Goal: Obtain resource: Obtain resource

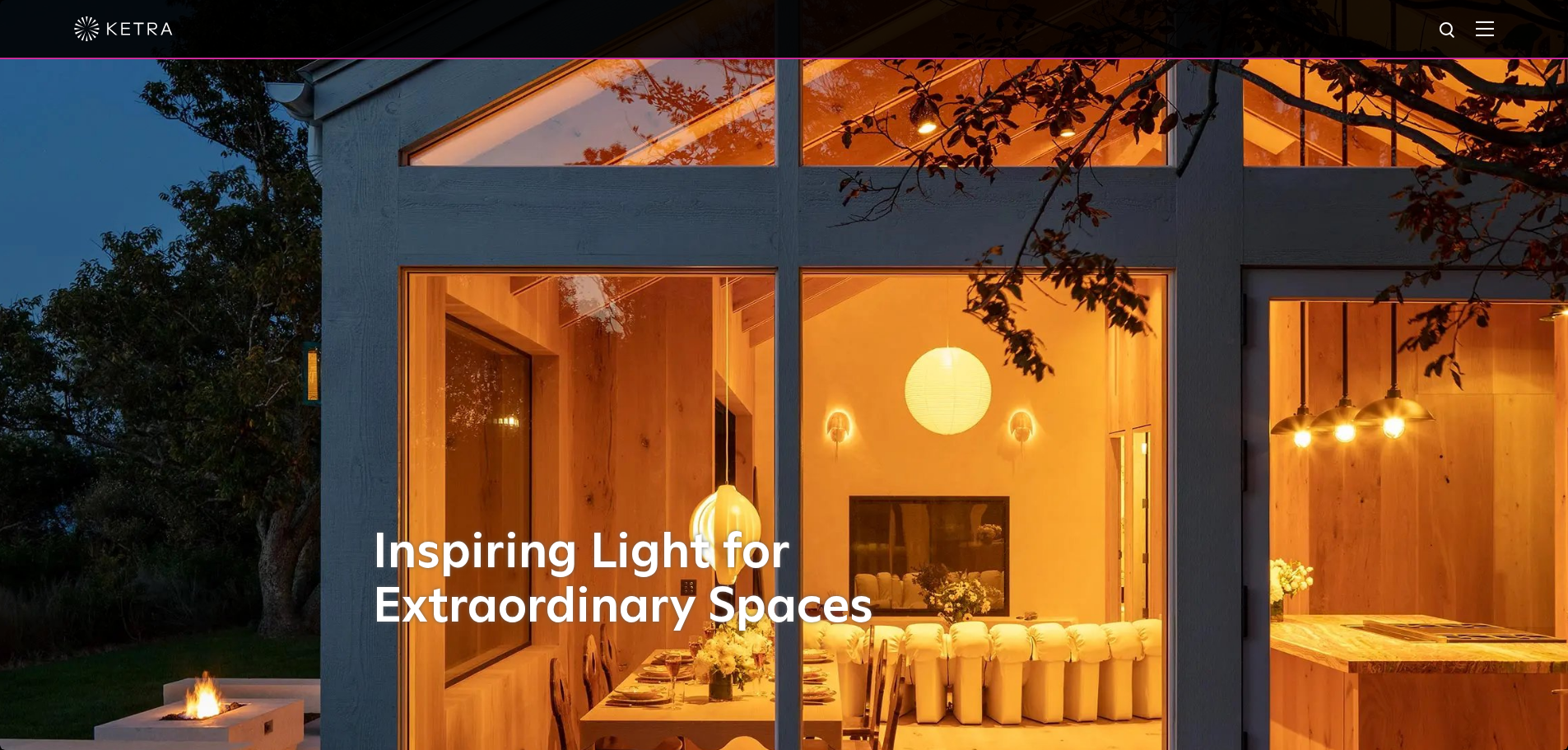
click at [1494, 37] on img at bounding box center [1484, 28] width 18 height 15
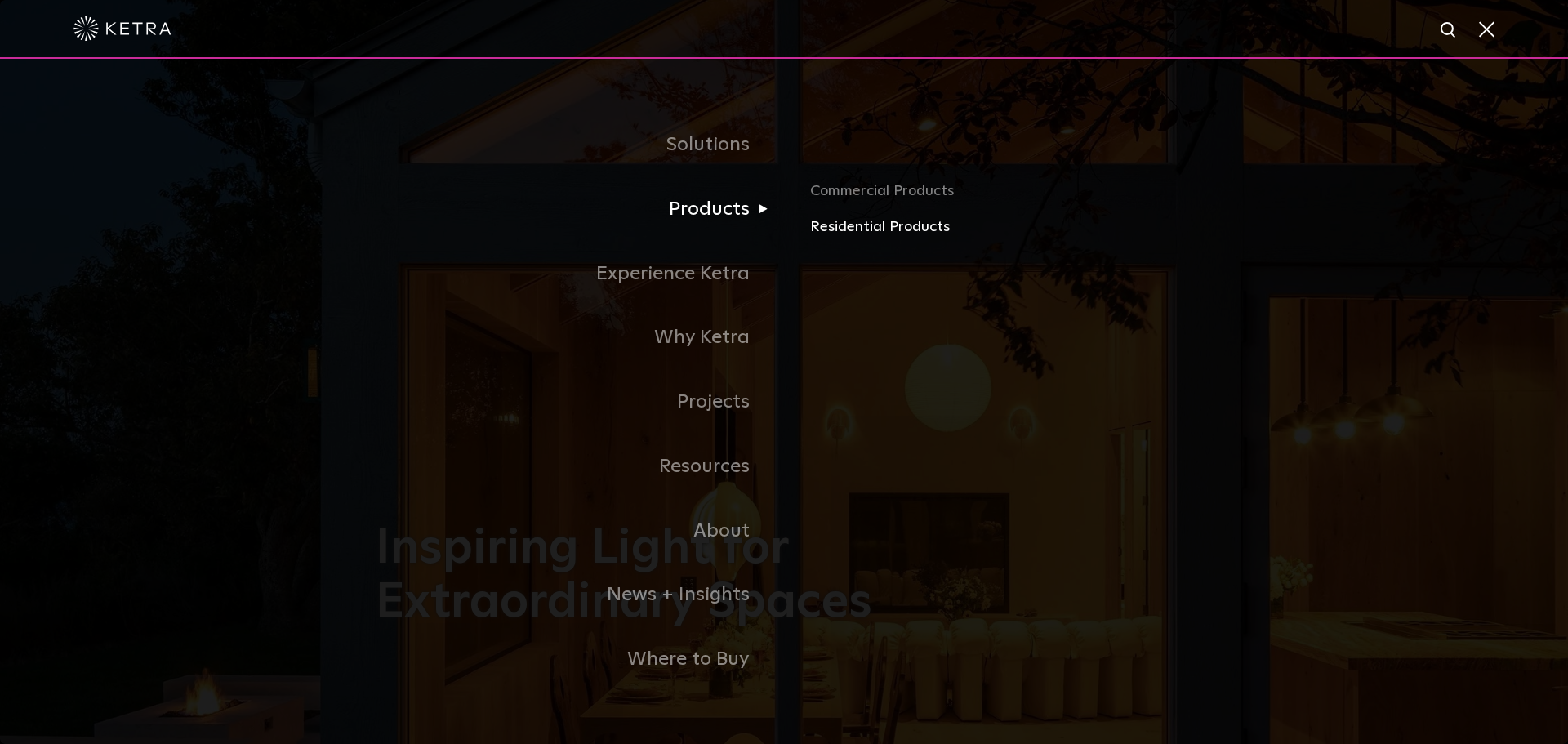
click at [864, 232] on link "Residential Products" at bounding box center [1001, 227] width 382 height 24
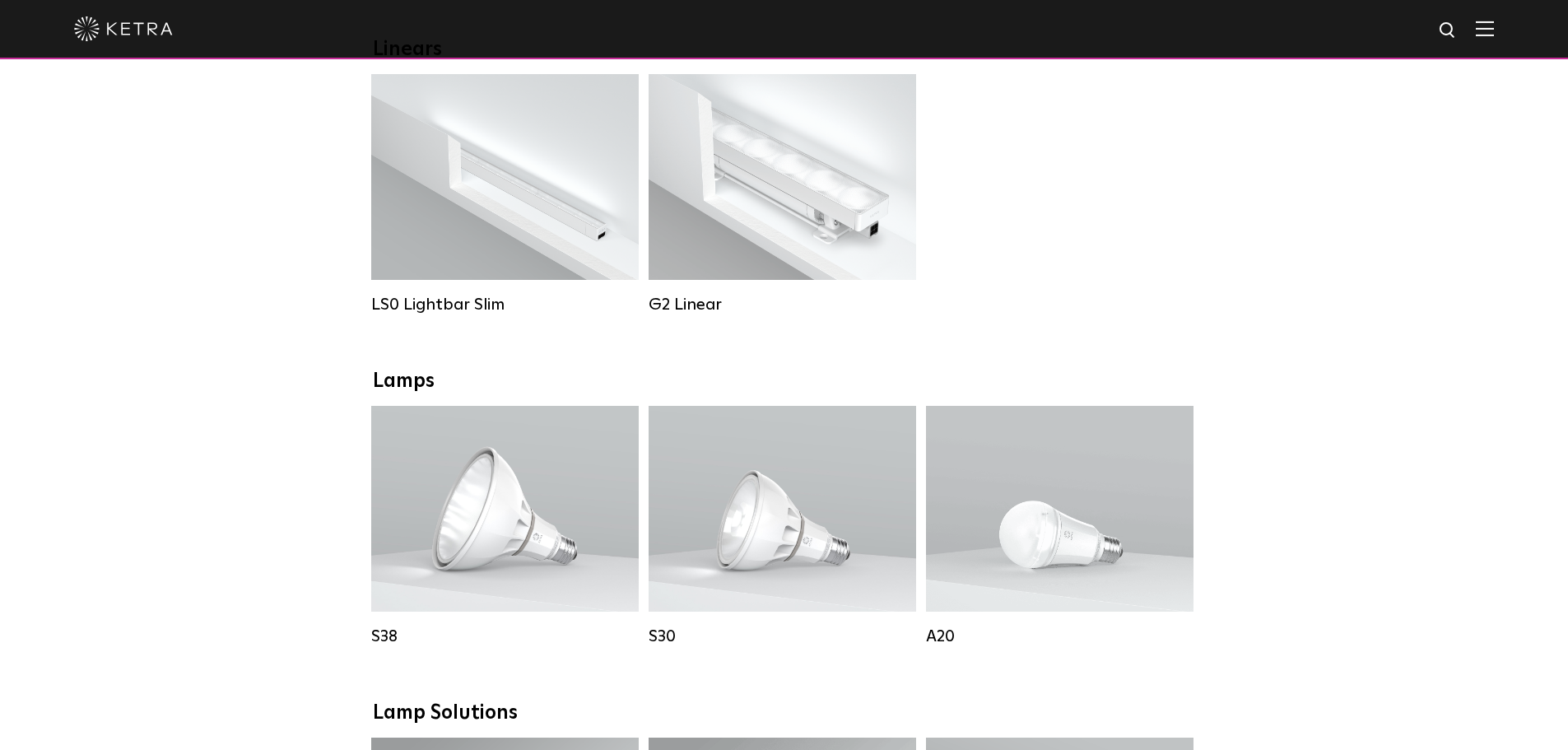
scroll to position [741, 0]
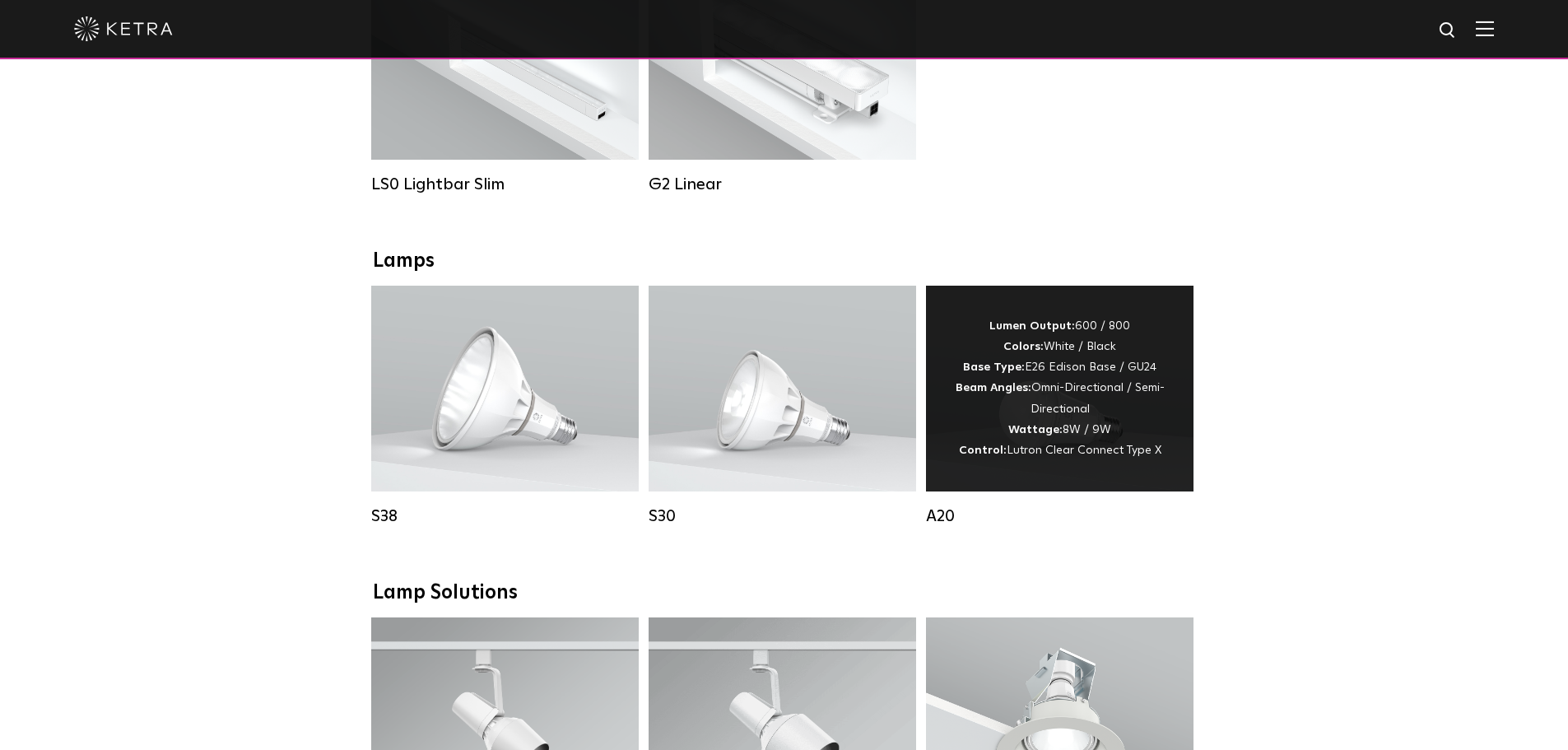
drag, startPoint x: 783, startPoint y: 397, endPoint x: 1014, endPoint y: 397, distance: 231.0
click at [782, 396] on div "Lumen Output: 1100 Colors: White / Black Base Type: E26 Edison Base / GU24 Beam…" at bounding box center [782, 388] width 213 height 124
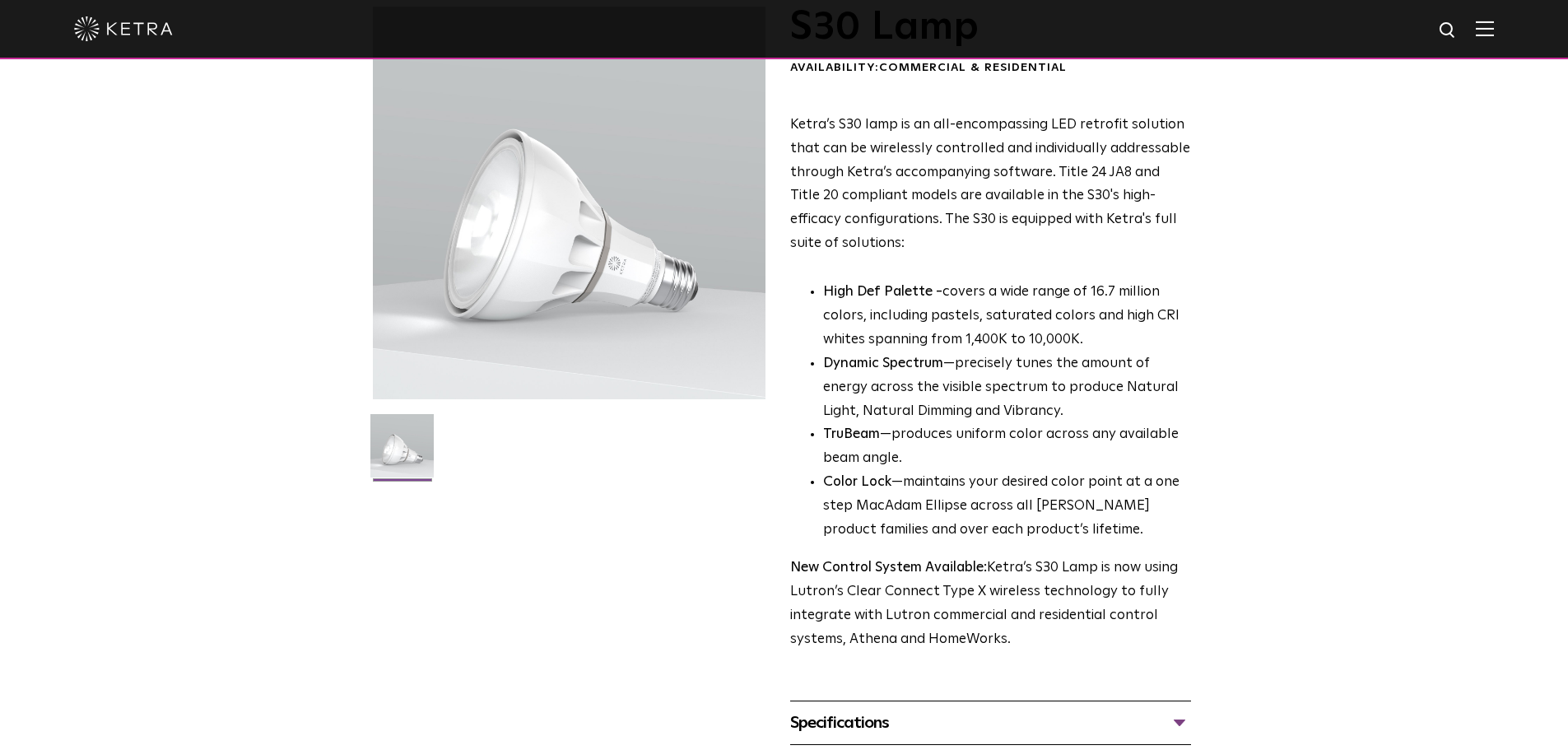
scroll to position [361, 0]
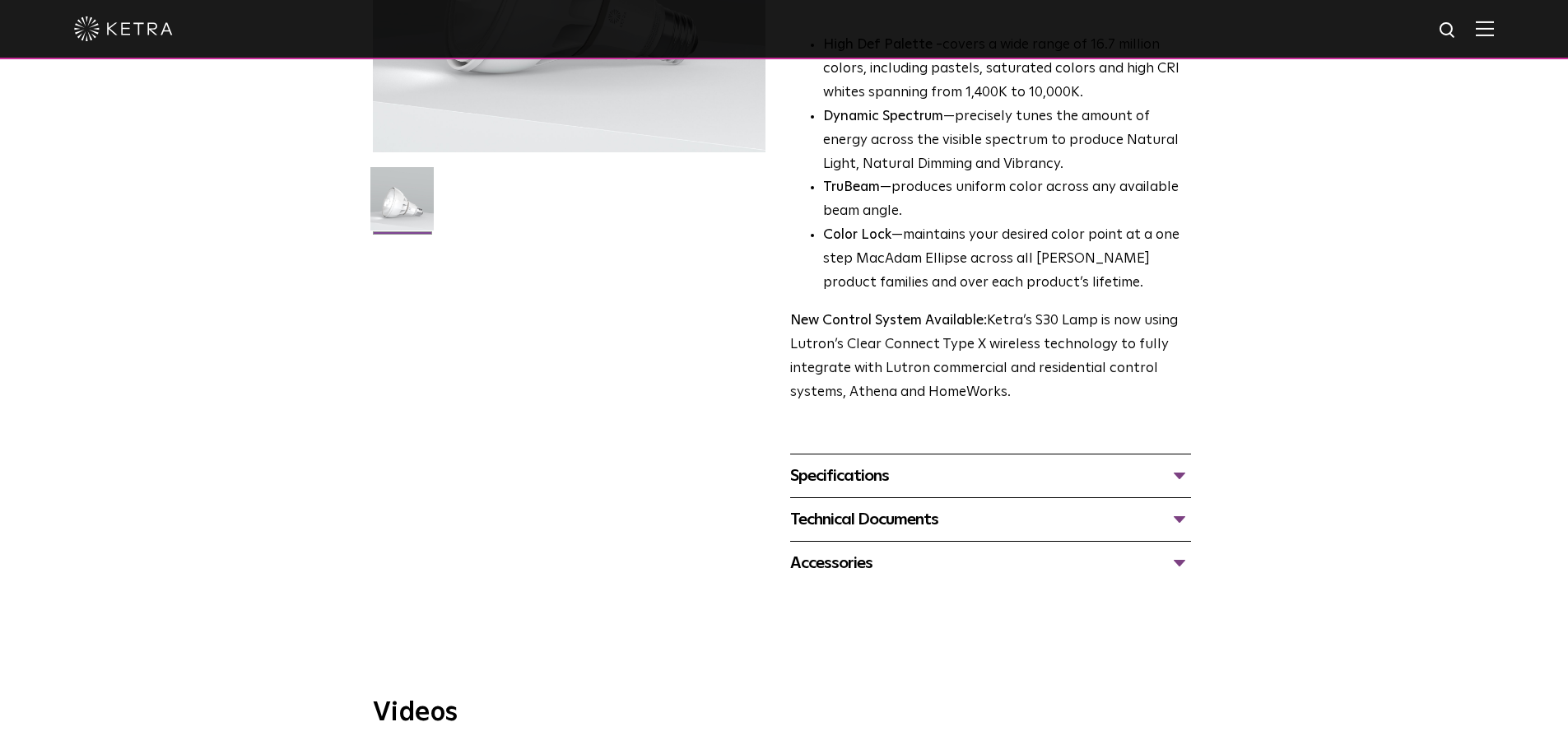
click at [1179, 476] on div "Specifications" at bounding box center [991, 475] width 401 height 26
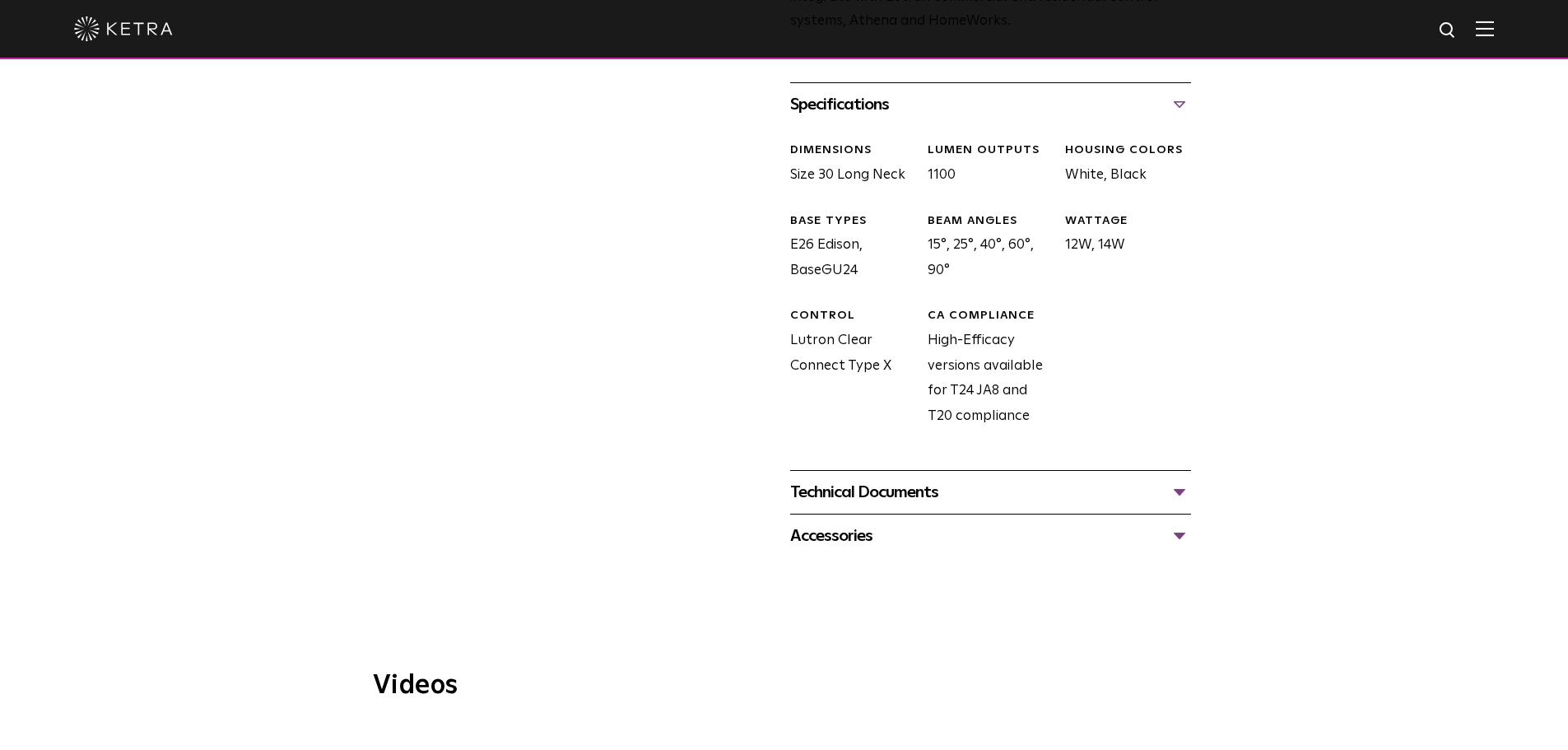
scroll to position [772, 0]
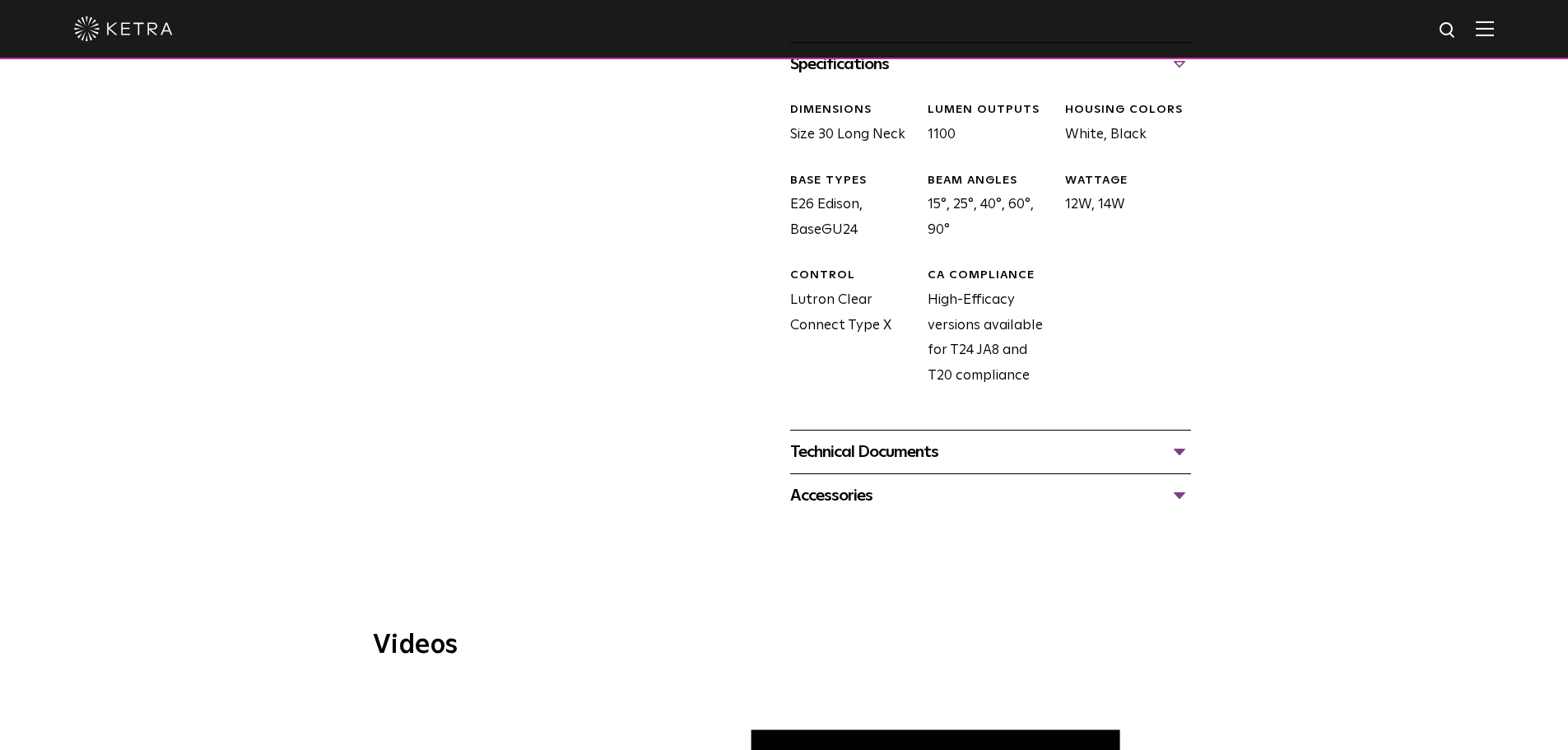
click at [1183, 450] on div "Technical Documents" at bounding box center [991, 451] width 401 height 26
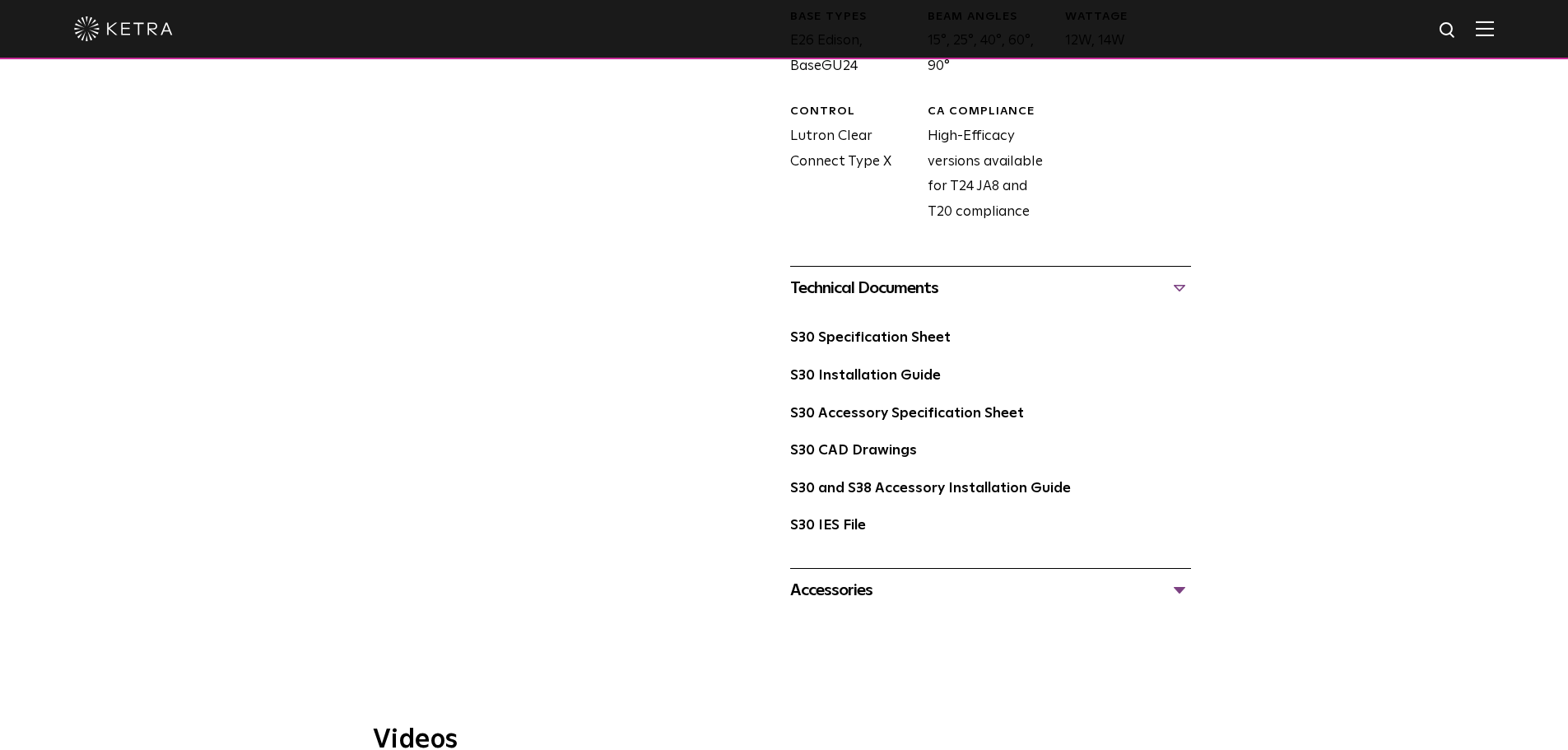
scroll to position [937, 0]
click at [910, 341] on link "S30 Specification Sheet" at bounding box center [870, 336] width 161 height 14
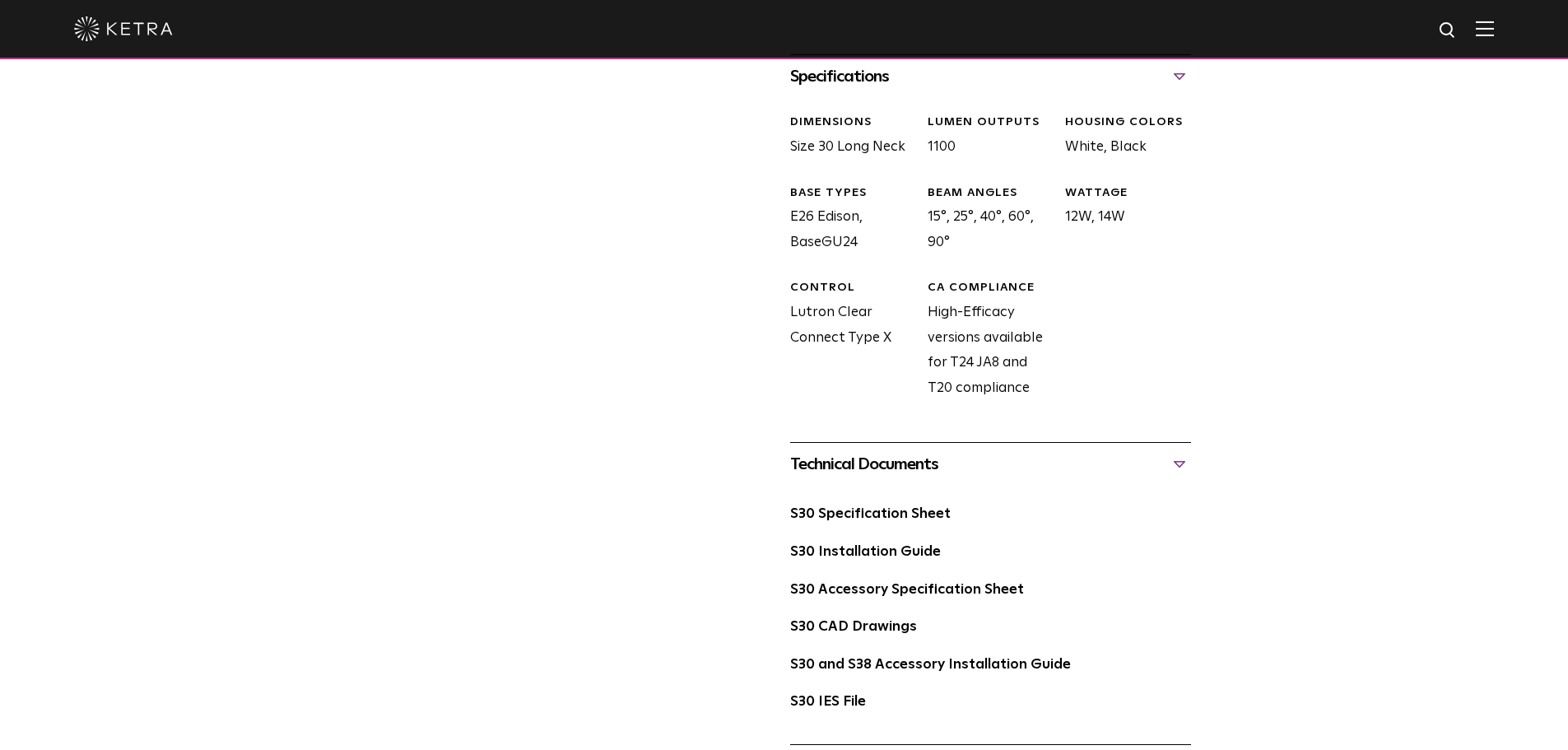
scroll to position [855, 0]
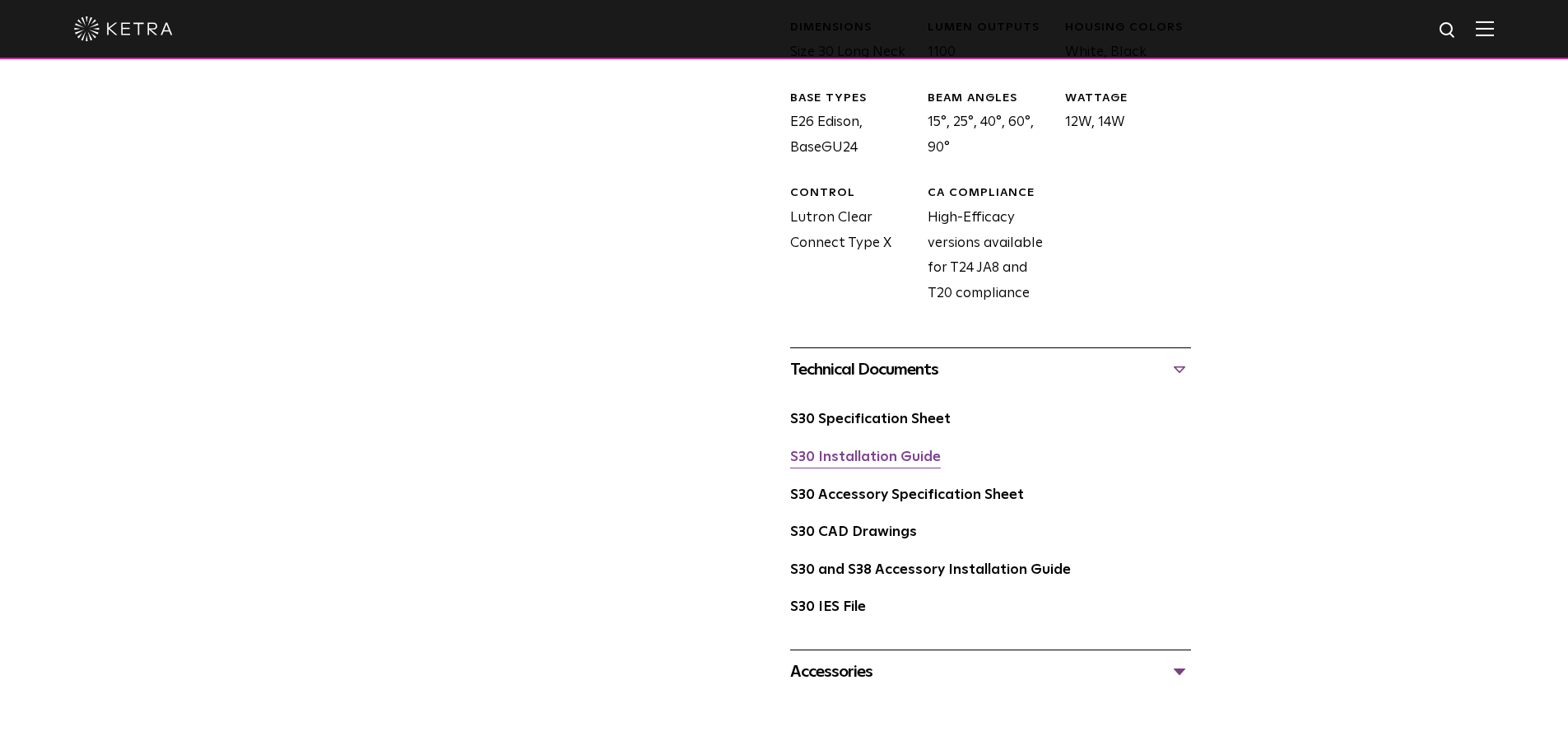
click at [894, 456] on link "S30 Installation Guide" at bounding box center [865, 457] width 150 height 14
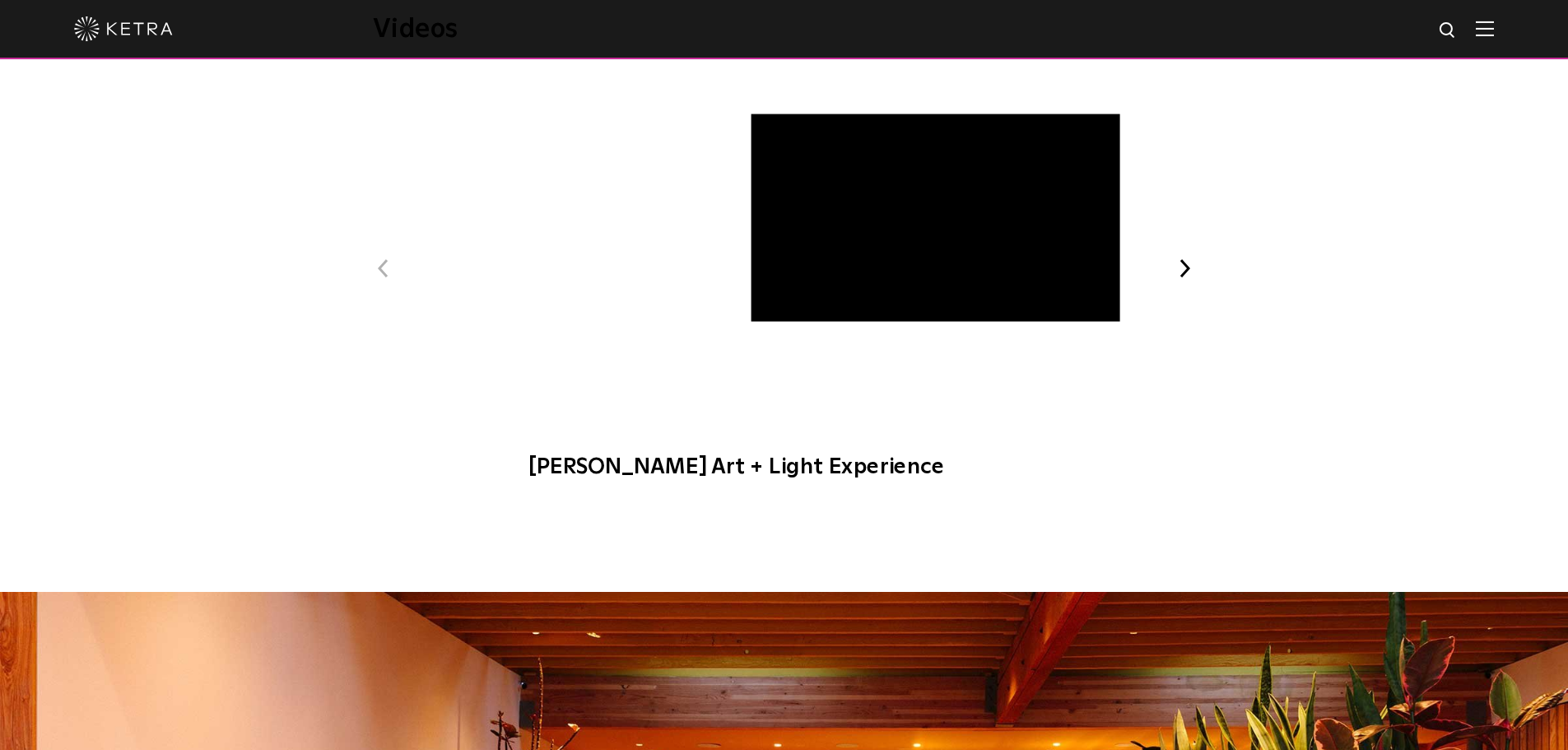
scroll to position [1400, 0]
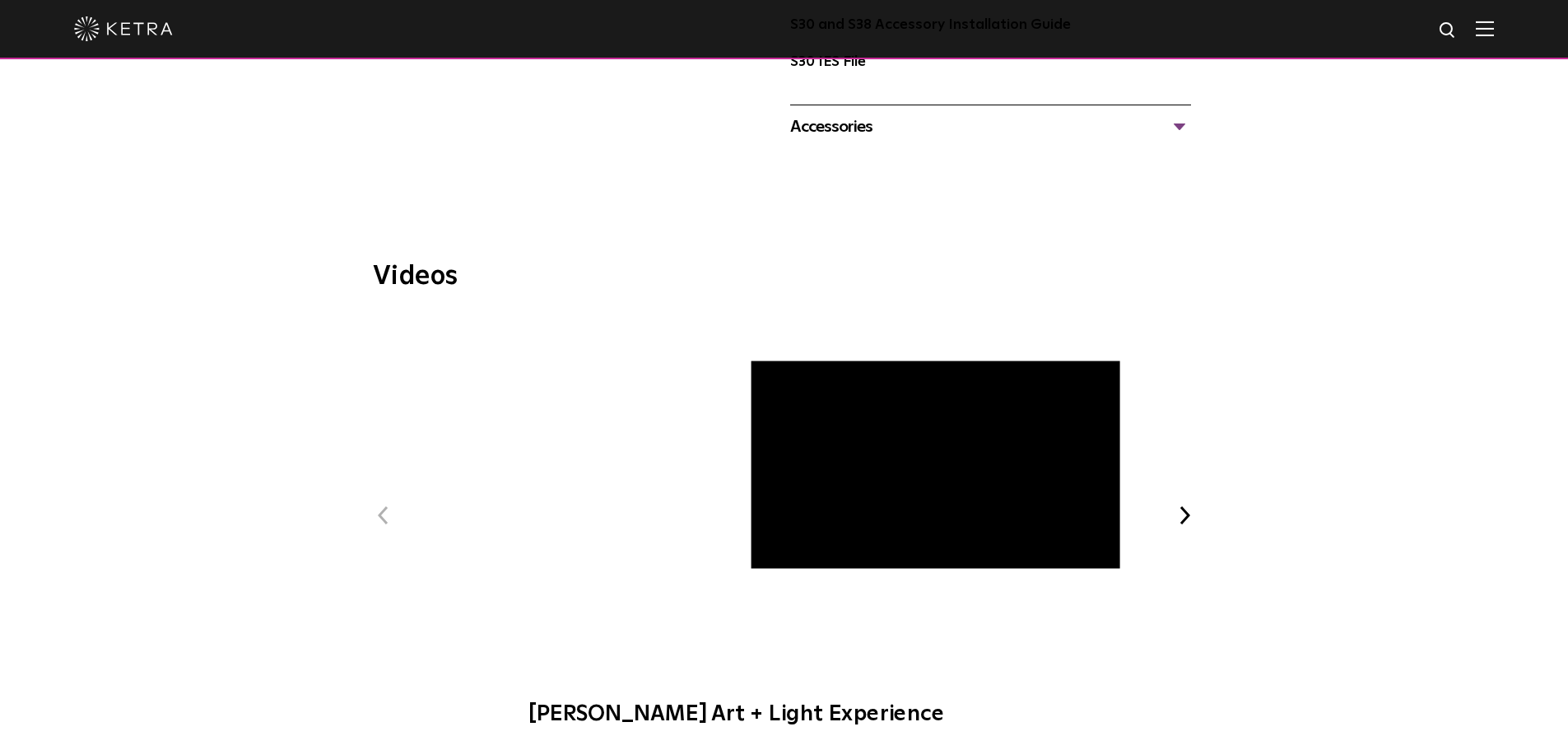
click at [1186, 515] on button "Next" at bounding box center [1185, 516] width 21 height 21
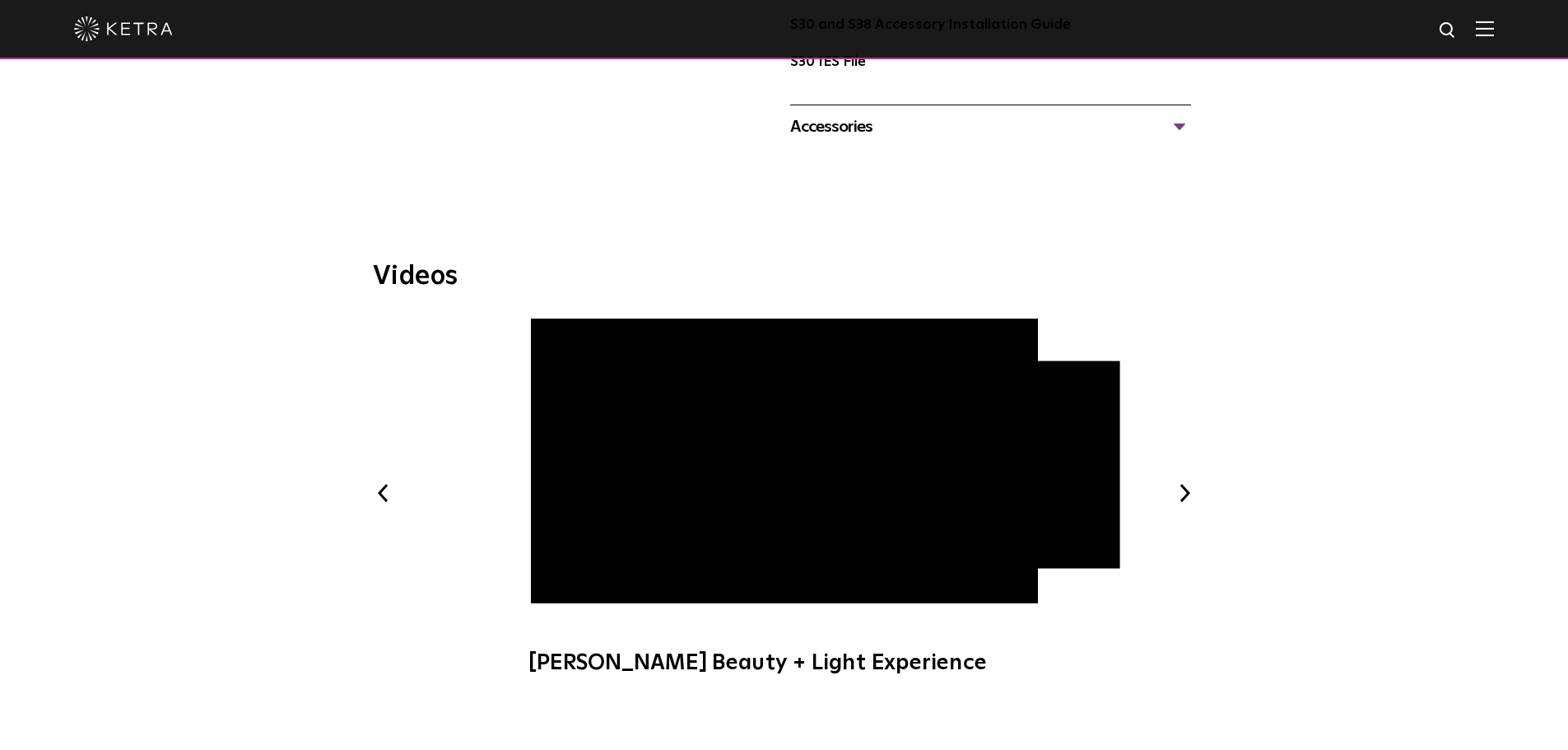
click at [1189, 513] on div "Previous Ketra Art + Light Experience Ketra Beauty + Light Experience WELL Cert…" at bounding box center [784, 506] width 823 height 374
click at [1182, 490] on button "Next" at bounding box center [1185, 493] width 21 height 21
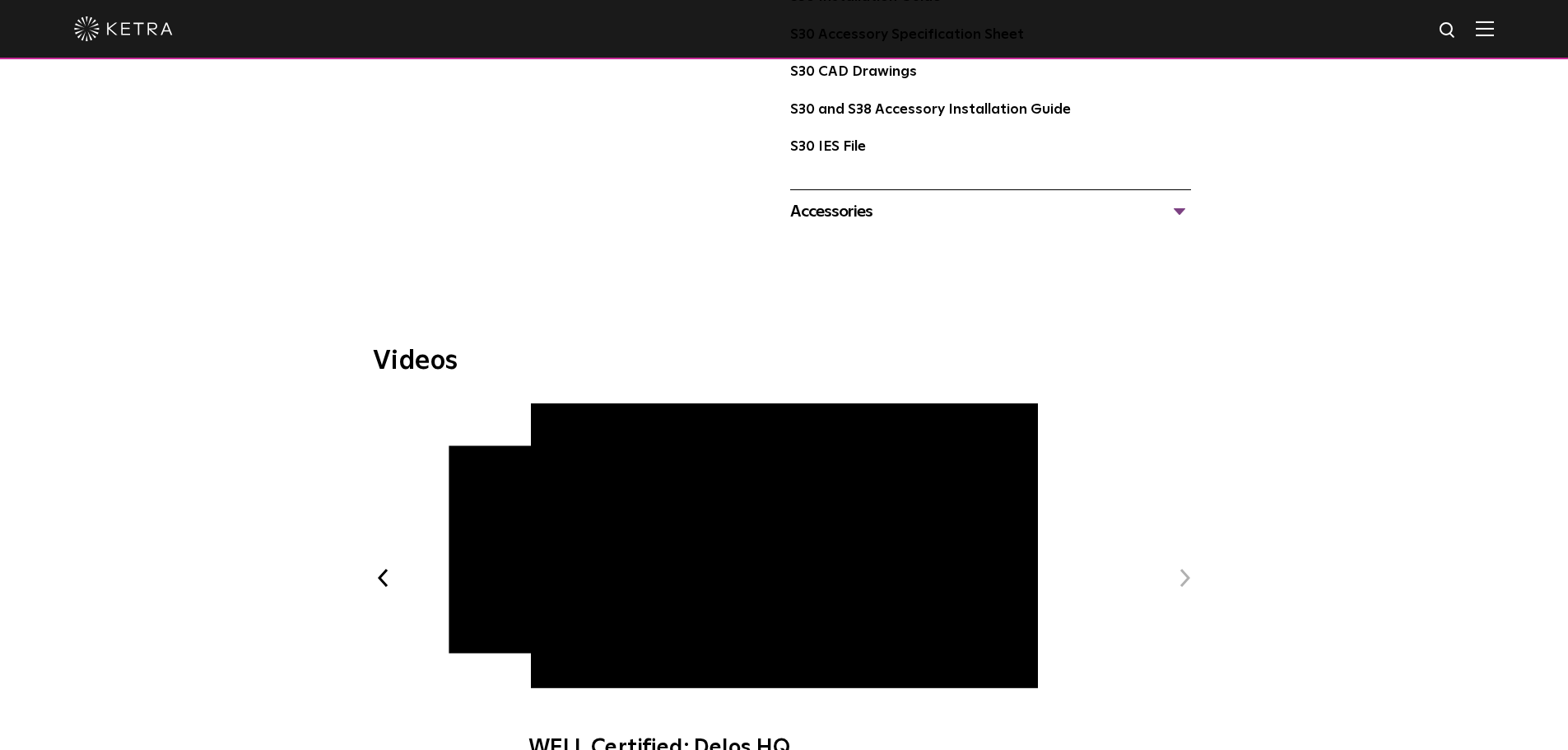
scroll to position [823, 0]
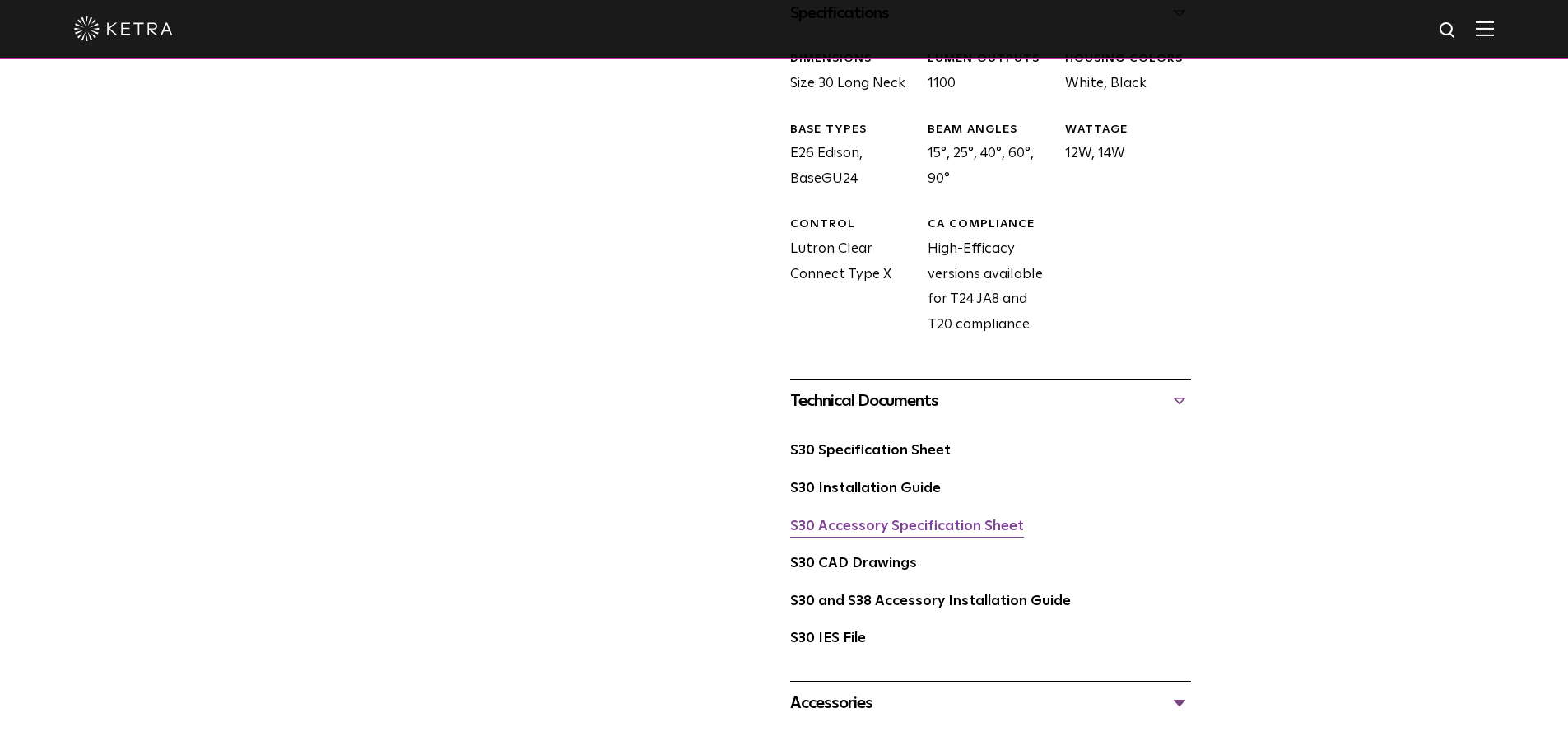
click at [943, 526] on link "S30 Accessory Specification Sheet" at bounding box center [907, 526] width 234 height 14
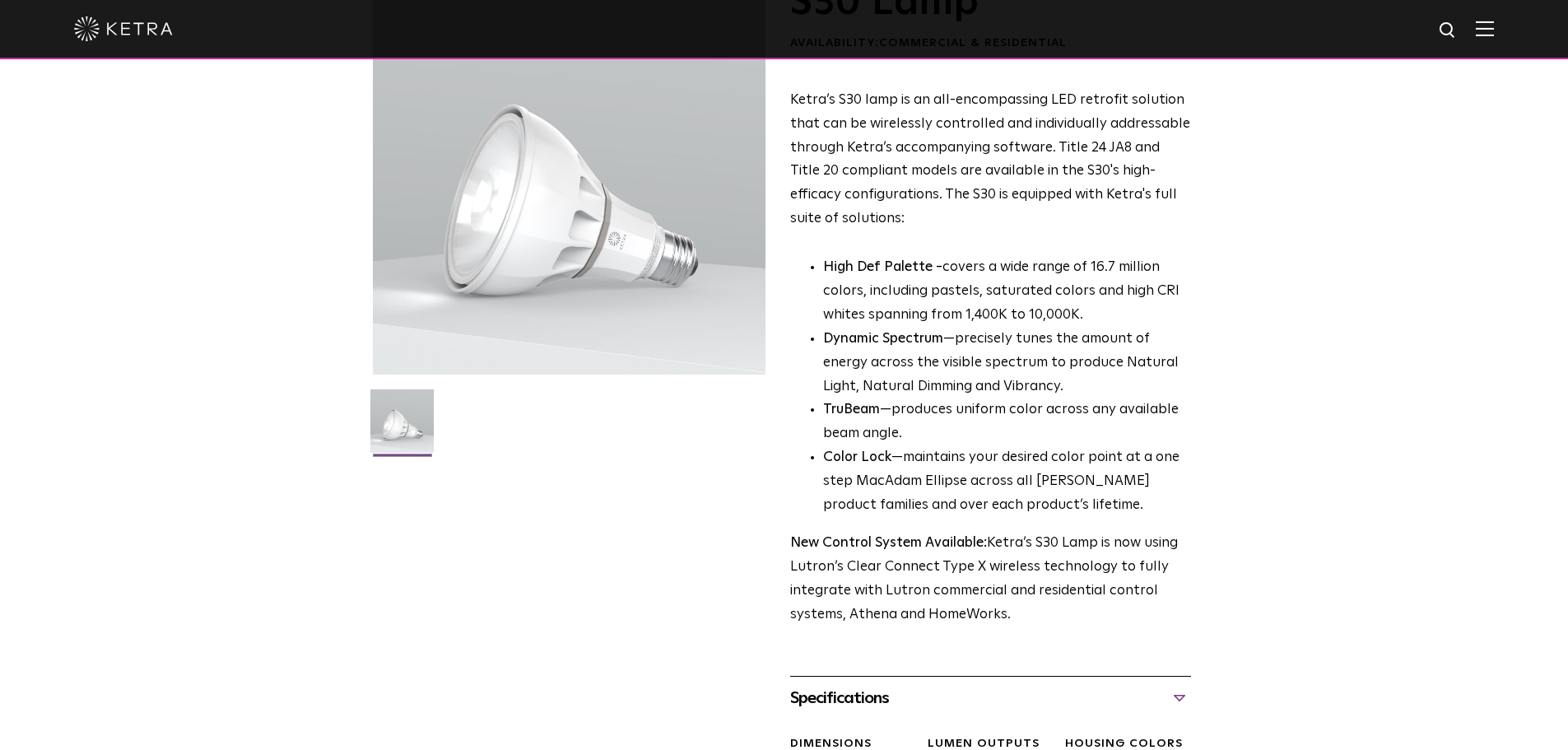
scroll to position [165, 0]
